Goal: Information Seeking & Learning: Learn about a topic

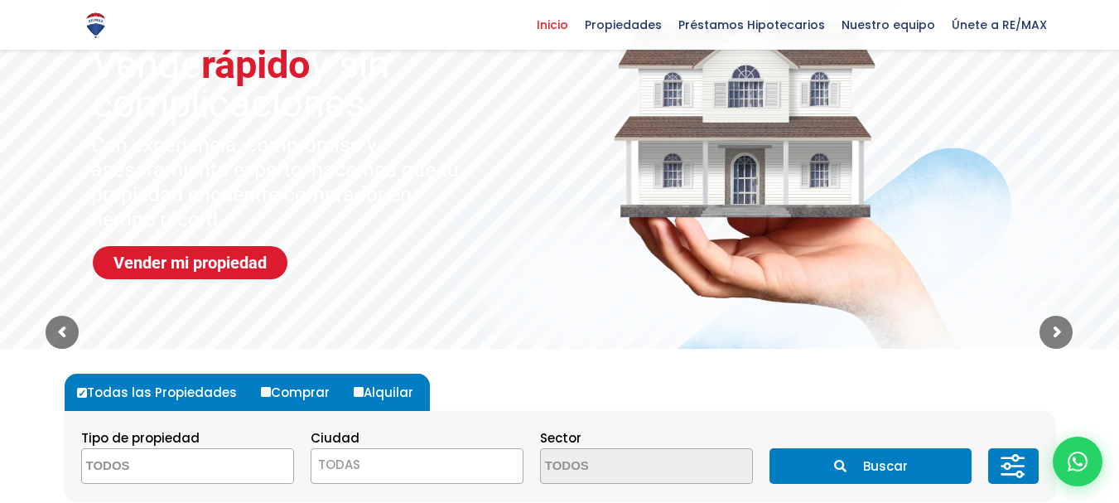
scroll to position [248, 0]
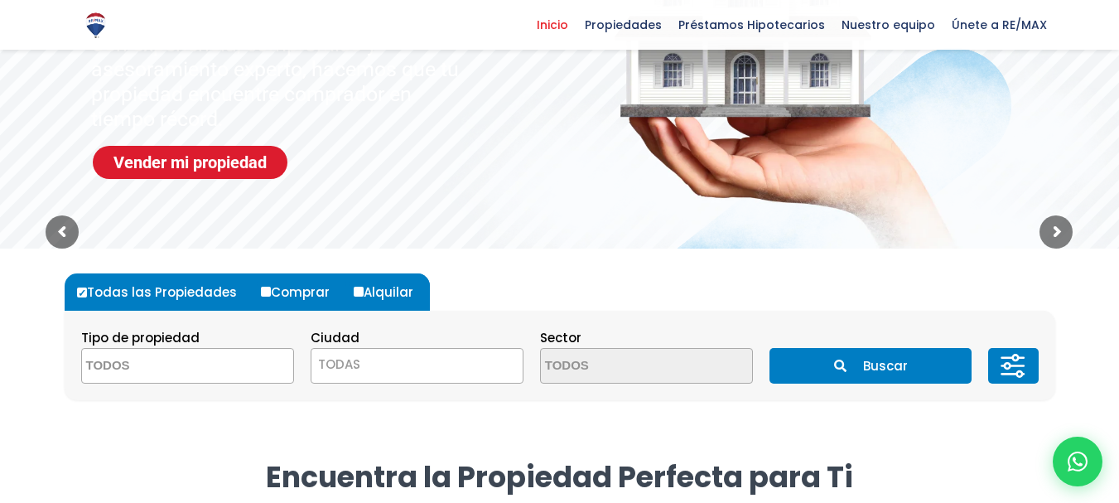
click at [176, 365] on textarea "Search" at bounding box center [162, 367] width 161 height 36
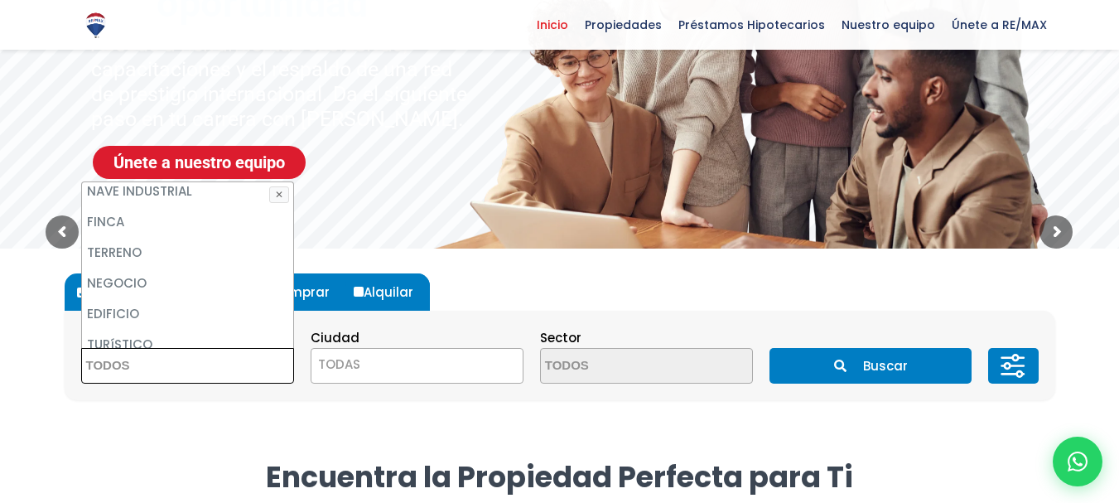
scroll to position [78, 0]
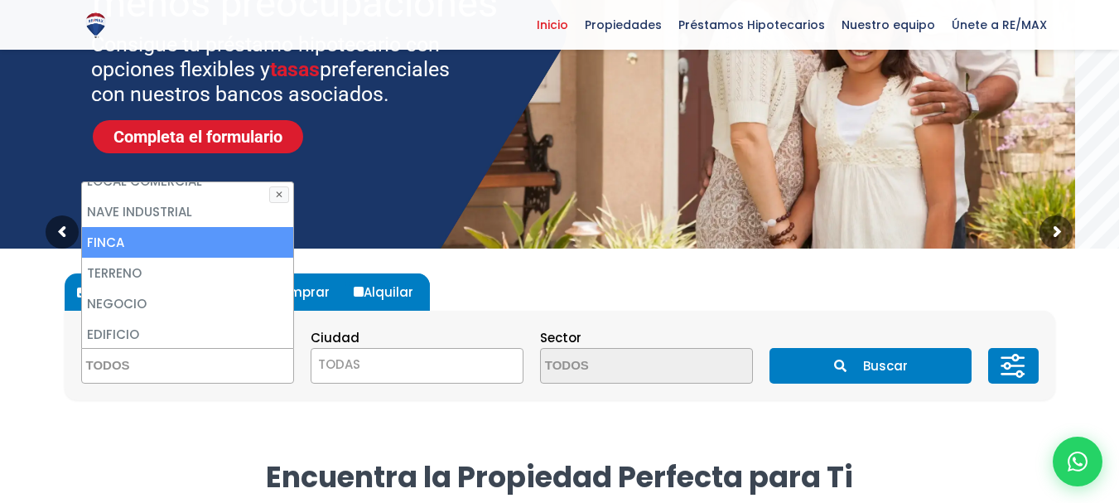
click at [123, 239] on li "FINCA" at bounding box center [187, 242] width 211 height 31
select select "estate"
click at [113, 239] on li "FINCA" at bounding box center [187, 242] width 211 height 31
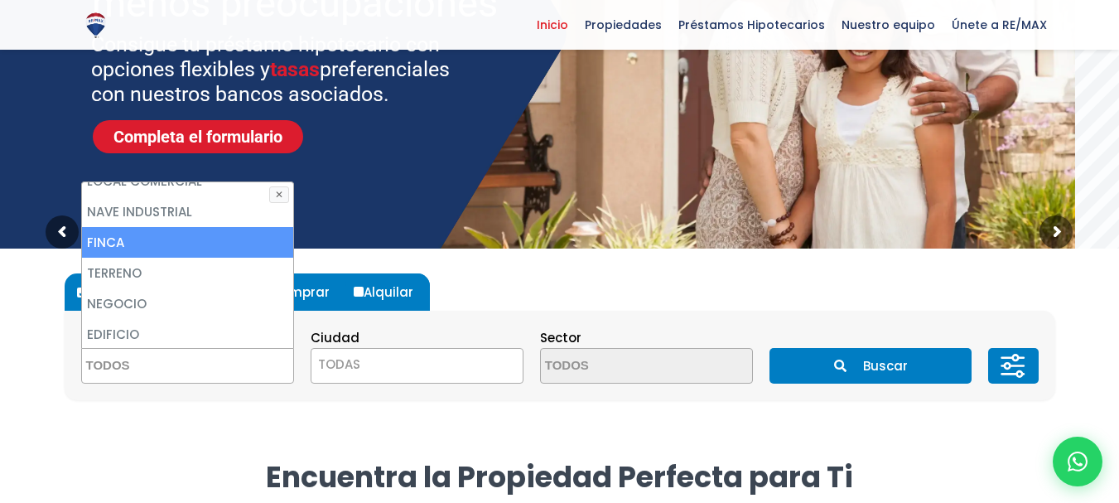
select select "estate"
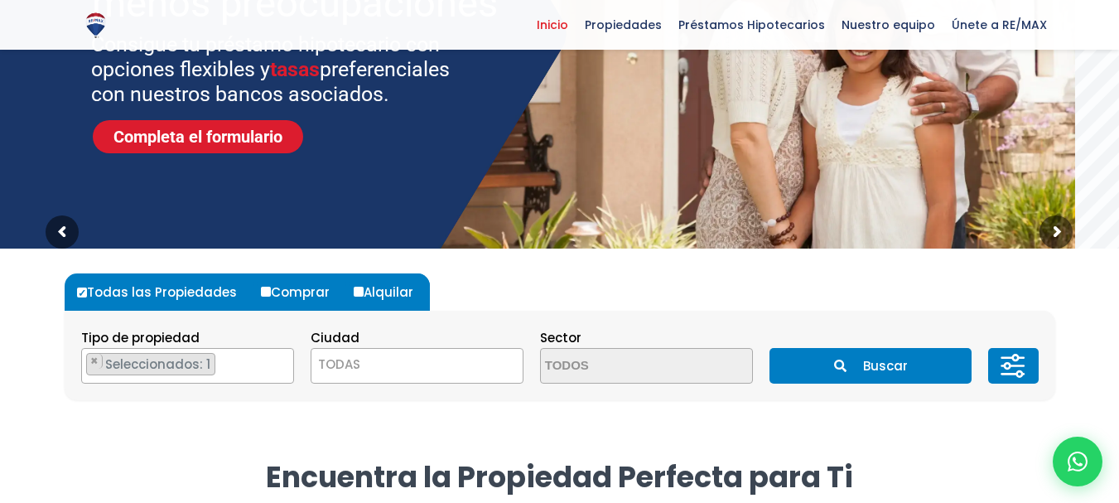
click at [861, 364] on button "Buscar" at bounding box center [870, 366] width 202 height 36
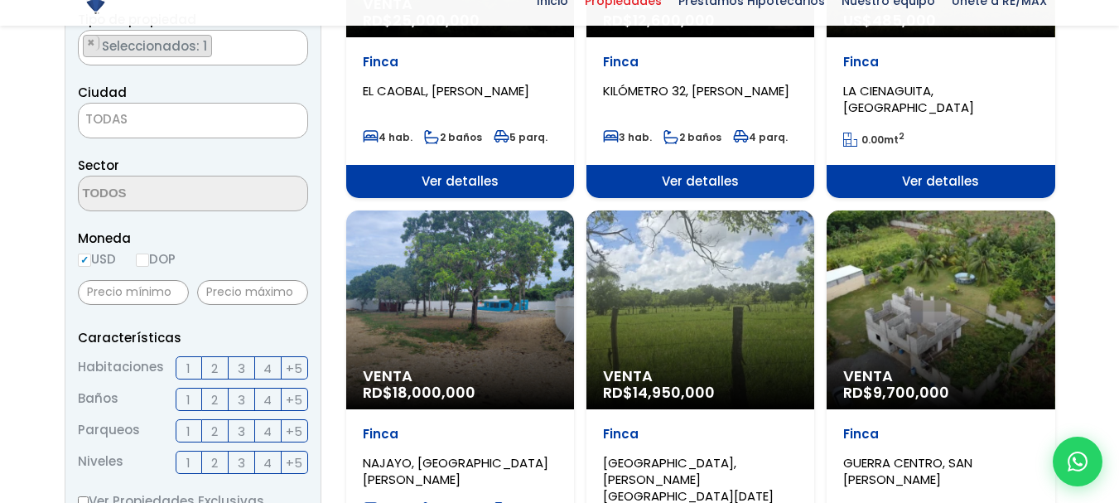
scroll to position [414, 0]
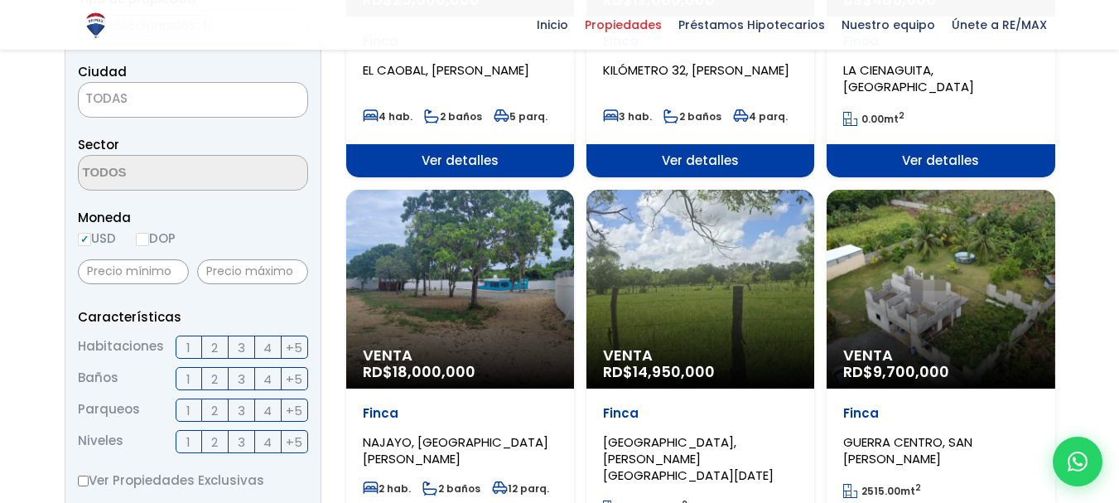
click at [144, 240] on input "DOP" at bounding box center [142, 239] width 13 height 13
radio input "true"
click at [99, 269] on input "text" at bounding box center [133, 271] width 111 height 25
type input "1,000,000"
click at [212, 267] on input "text" at bounding box center [252, 271] width 111 height 25
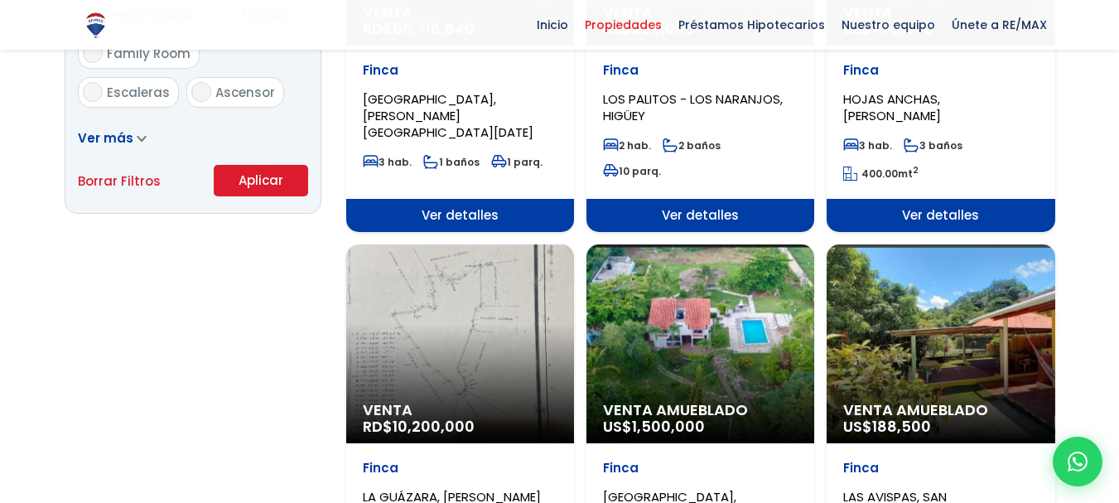
scroll to position [1159, 0]
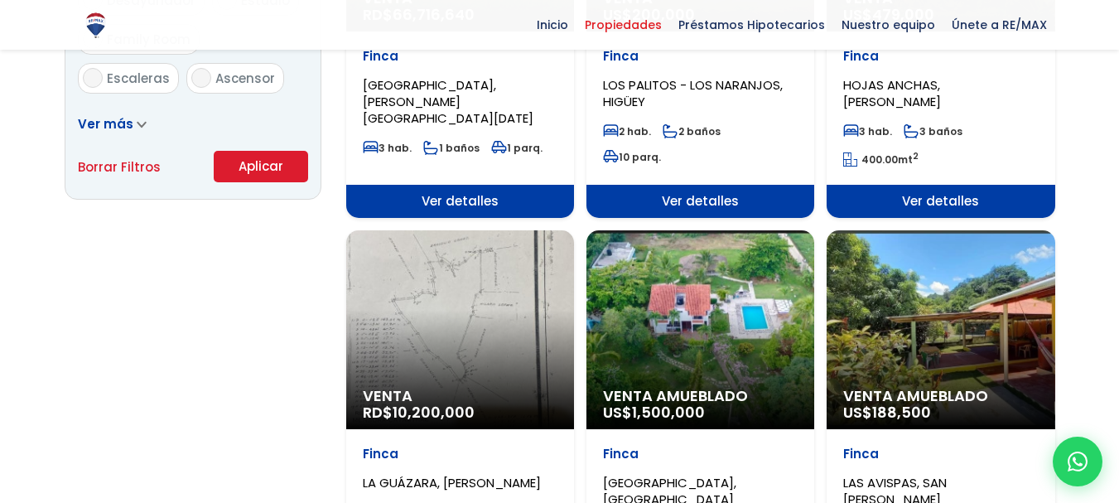
type input "7,000,000"
click at [238, 167] on button "Aplicar" at bounding box center [261, 166] width 94 height 31
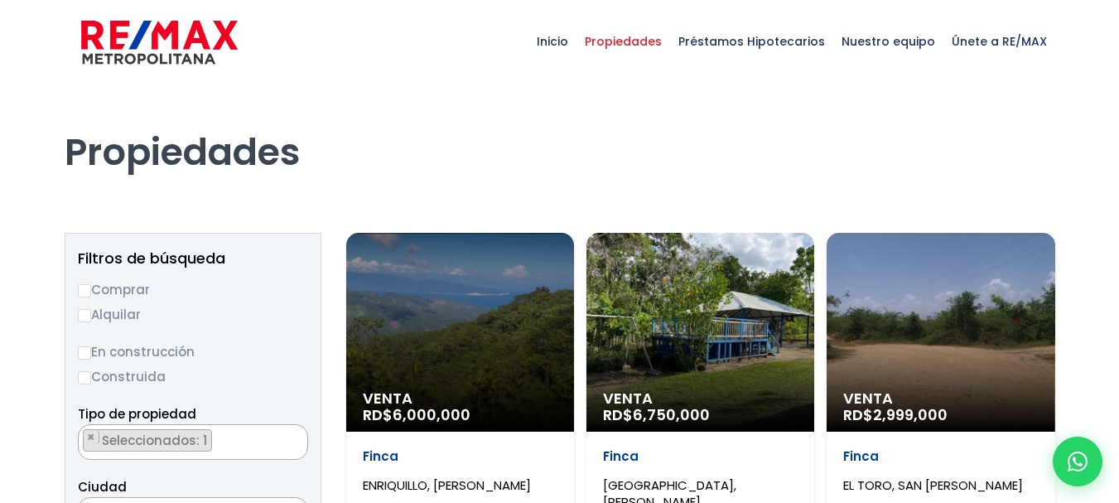
drag, startPoint x: 1130, startPoint y: 86, endPoint x: 1130, endPoint y: -31, distance: 116.8
click at [1118, 0] on html "X Inicio Propiedades Préstamos Hipotecarios Calculadora de préstamos Nuestro eq…" at bounding box center [559, 251] width 1119 height 503
